Goal: Task Accomplishment & Management: Use online tool/utility

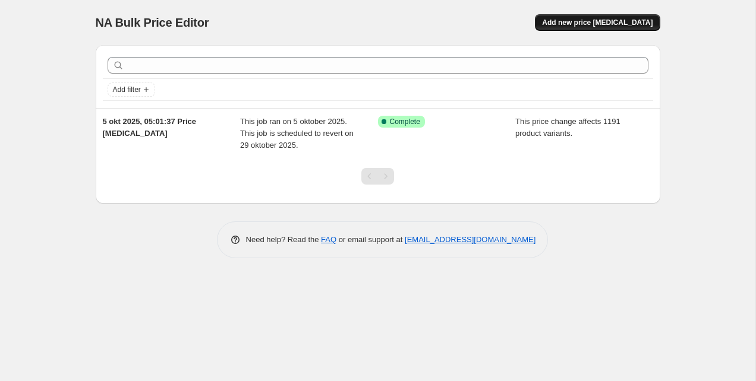
click at [591, 20] on span "Add new price [MEDICAL_DATA]" at bounding box center [597, 23] width 111 height 10
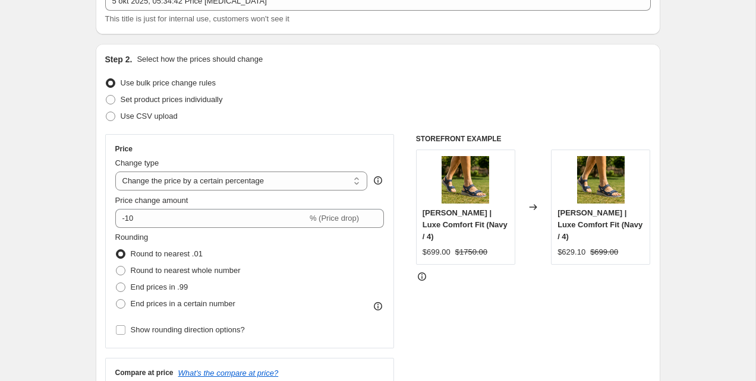
scroll to position [97, 0]
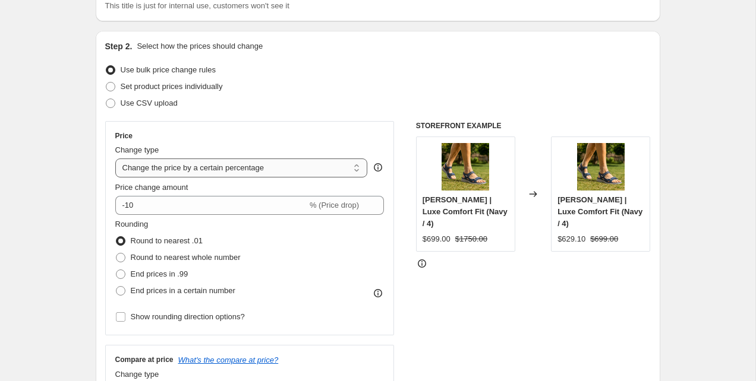
click at [207, 172] on select "Change the price to a certain amount Change the price by a certain amount Chang…" at bounding box center [241, 168] width 253 height 19
select select "no_change"
click at [115, 159] on select "Change the price to a certain amount Change the price by a certain amount Chang…" at bounding box center [241, 168] width 253 height 19
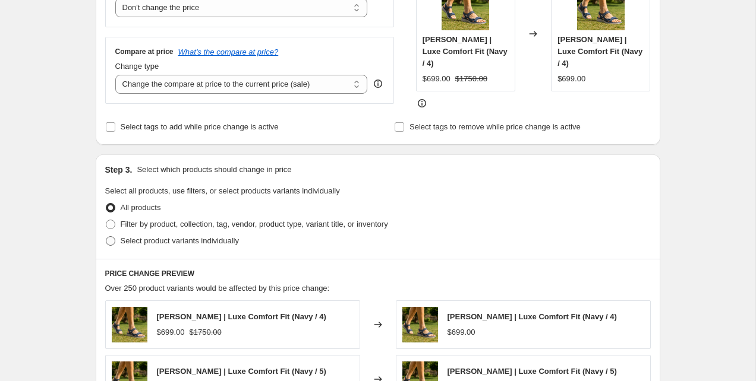
scroll to position [241, 0]
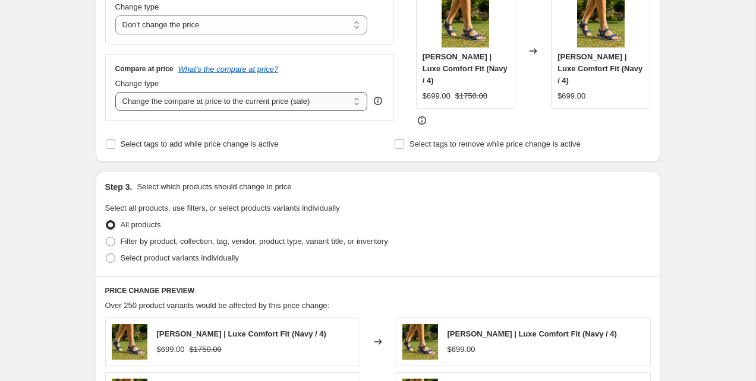
click at [206, 103] on select "Change the compare at price to the current price (sale) Change the compare at p…" at bounding box center [241, 101] width 253 height 19
click at [115, 92] on select "Change the compare at price to the current price (sale) Change the compare at p…" at bounding box center [241, 101] width 253 height 19
click at [227, 107] on select "Change the compare at price to the current price (sale) Change the compare at p…" at bounding box center [241, 101] width 253 height 19
select select "remove"
click at [115, 92] on select "Change the compare at price to the current price (sale) Change the compare at p…" at bounding box center [241, 101] width 253 height 19
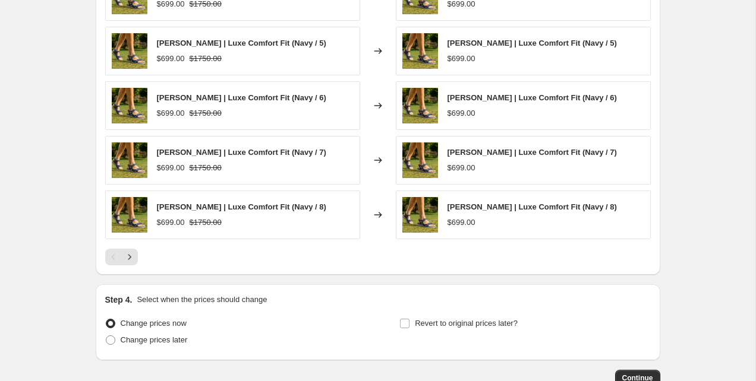
scroll to position [658, 0]
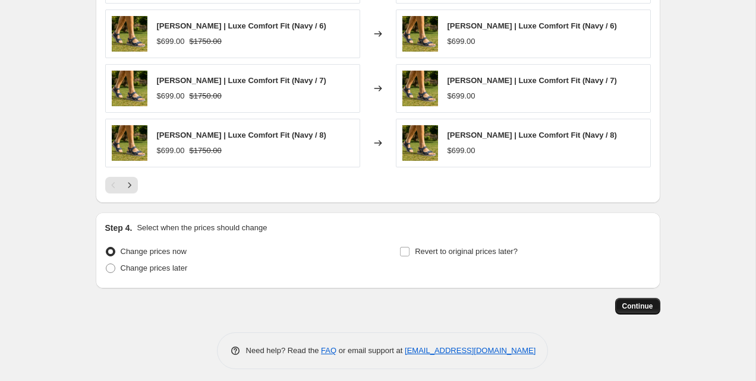
click at [636, 302] on span "Continue" at bounding box center [637, 307] width 31 height 10
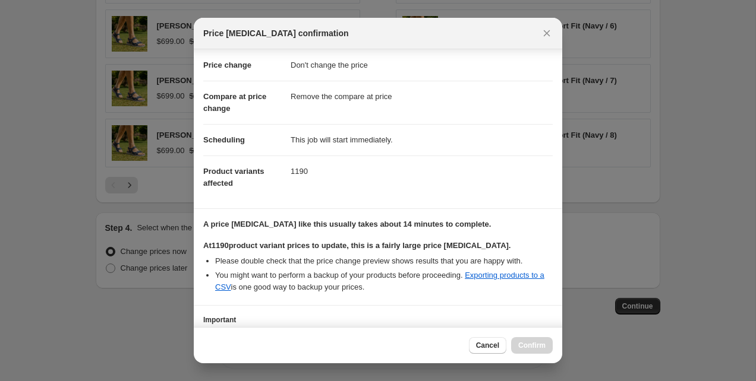
scroll to position [111, 0]
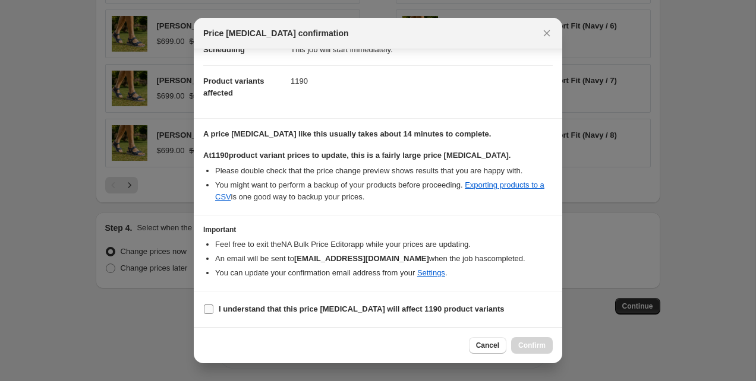
click at [216, 305] on label "I understand that this price change job will affect 1190 product variants" at bounding box center [353, 309] width 301 height 17
click at [213, 305] on input "I understand that this price change job will affect 1190 product variants" at bounding box center [209, 310] width 10 height 10
checkbox input "true"
click at [541, 345] on span "Confirm" at bounding box center [531, 346] width 27 height 10
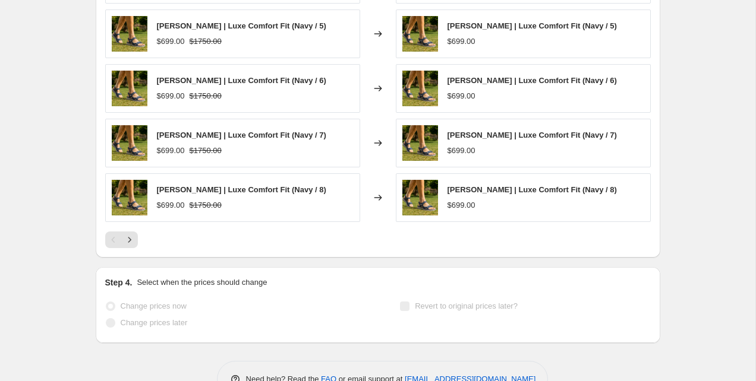
scroll to position [689, 0]
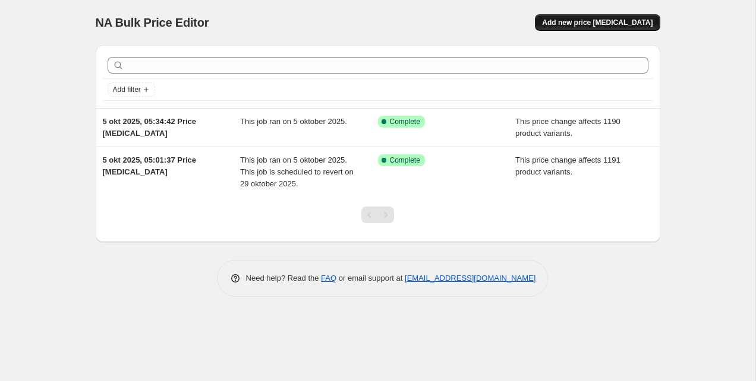
click at [589, 21] on span "Add new price [MEDICAL_DATA]" at bounding box center [597, 23] width 111 height 10
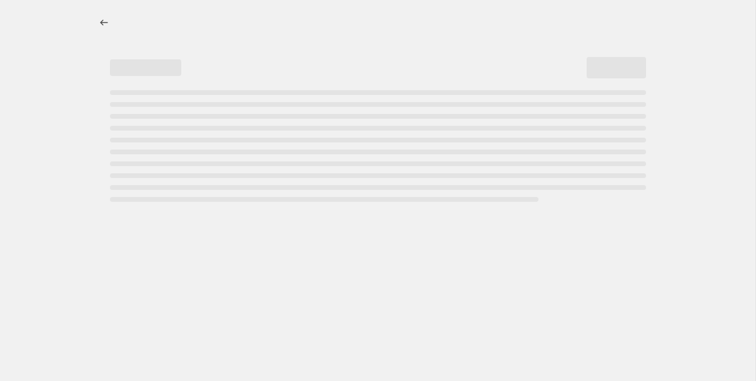
select select "percentage"
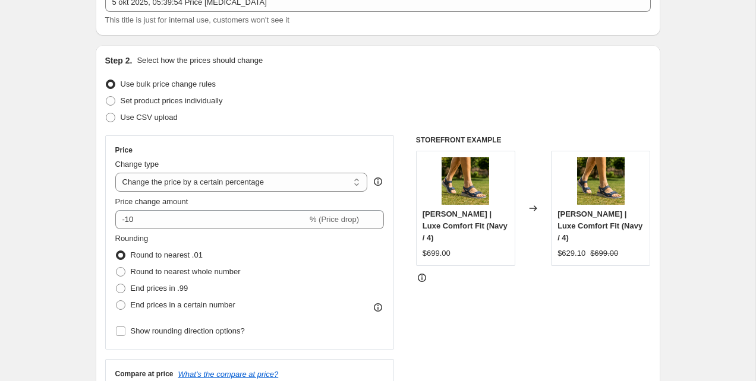
scroll to position [77, 0]
